Goal: Find specific page/section: Find specific page/section

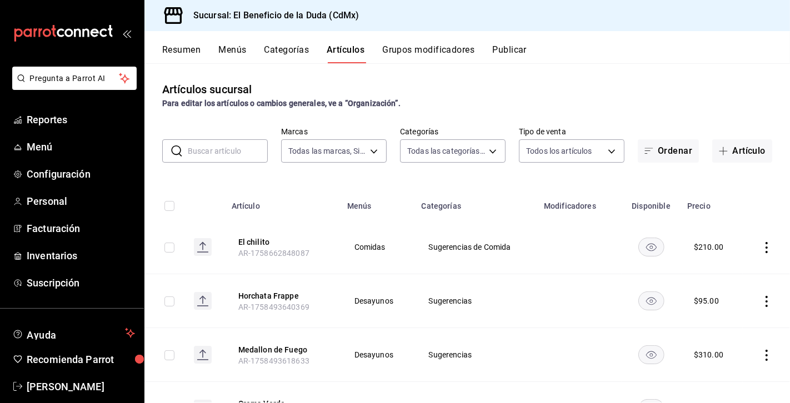
click at [583, 74] on div "Artículos sucursal Para editar los artículos o cambios generales, ve a “Organiz…" at bounding box center [466, 232] width 645 height 339
click at [611, 71] on div "Artículos sucursal Para editar los artículos o cambios generales, ve a “Organiz…" at bounding box center [466, 232] width 645 height 339
click at [641, 94] on div "Artículos sucursal Para editar los artículos o cambios generales, ve a “Organiz…" at bounding box center [466, 95] width 645 height 28
click at [452, 91] on div "Artículos sucursal Para editar los artículos o cambios generales, ve a “Organiz…" at bounding box center [466, 95] width 645 height 28
click at [448, 51] on button "Grupos modificadores" at bounding box center [428, 53] width 92 height 19
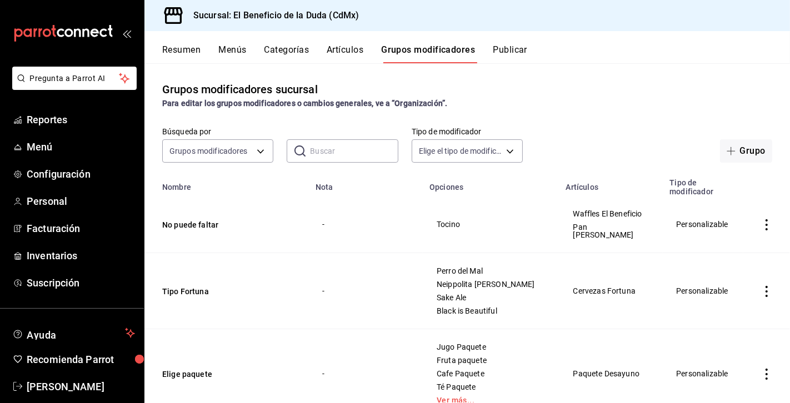
click at [510, 52] on button "Publicar" at bounding box center [510, 53] width 34 height 19
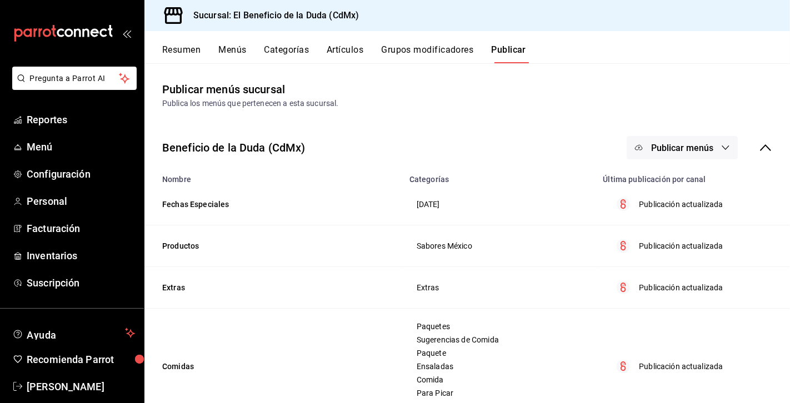
click at [185, 54] on button "Resumen" at bounding box center [181, 53] width 38 height 19
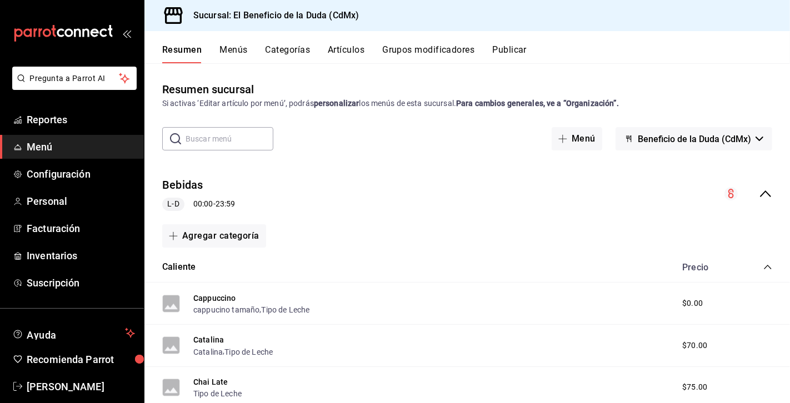
click at [458, 20] on div "Sucursal: El Beneficio de la Duda (CdMx)" at bounding box center [466, 15] width 645 height 31
